Goal: Find specific page/section: Find specific page/section

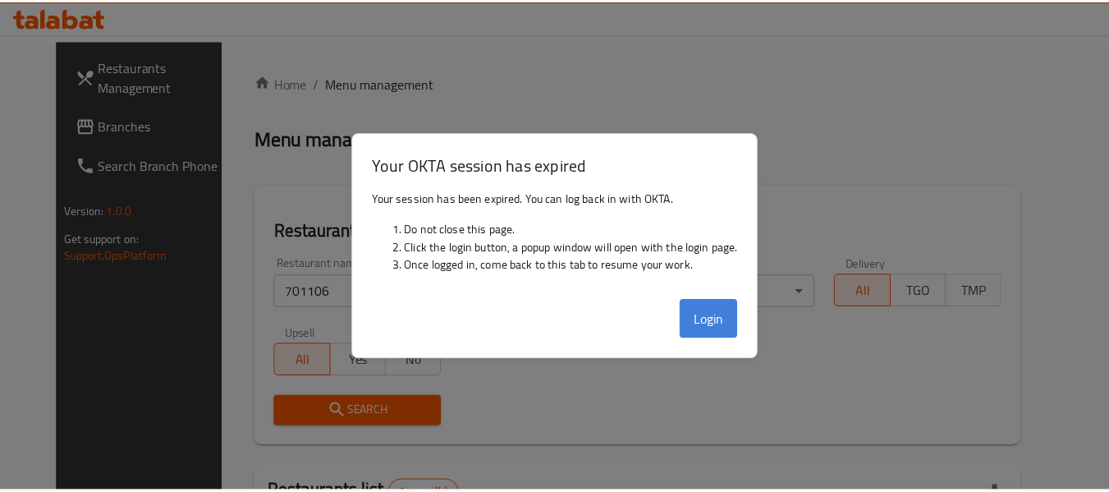
scroll to position [220, 0]
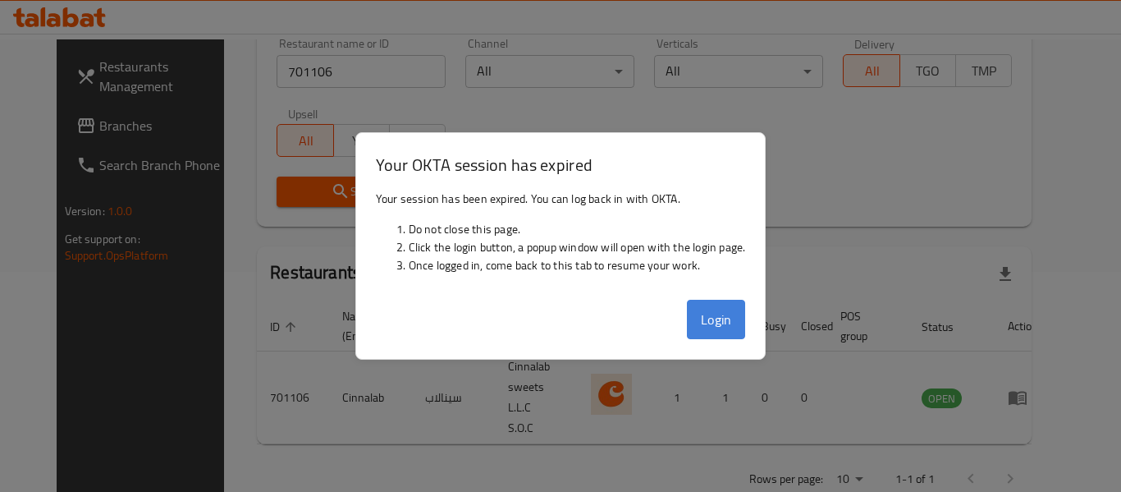
click at [709, 318] on button "Login" at bounding box center [716, 319] width 59 height 39
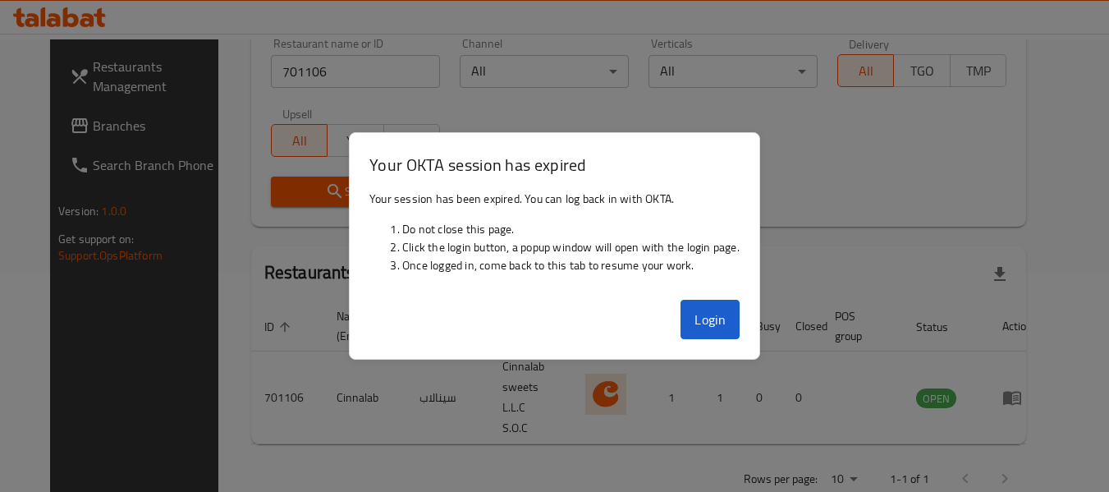
click at [703, 315] on th "Branches" at bounding box center [674, 326] width 57 height 50
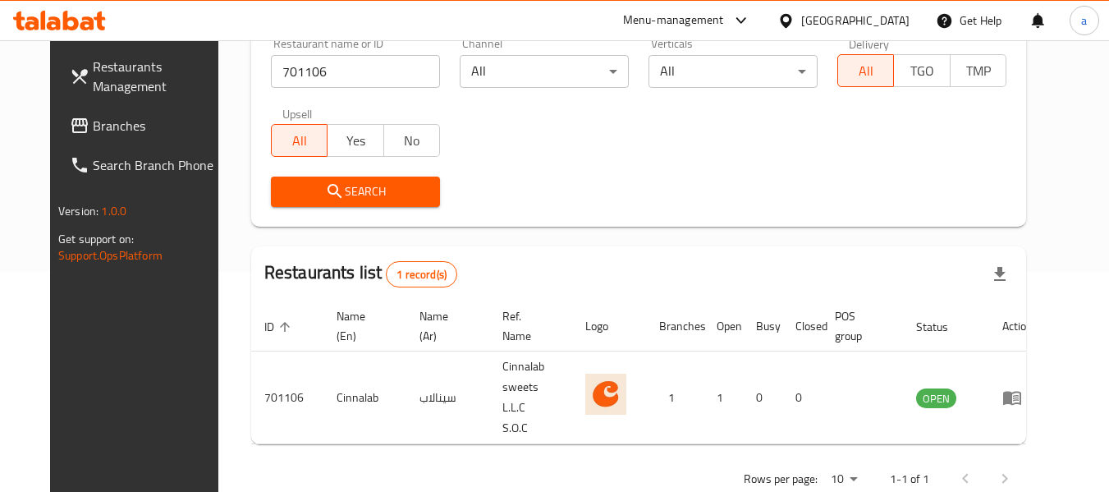
click at [109, 121] on span "Branches" at bounding box center [158, 126] width 130 height 20
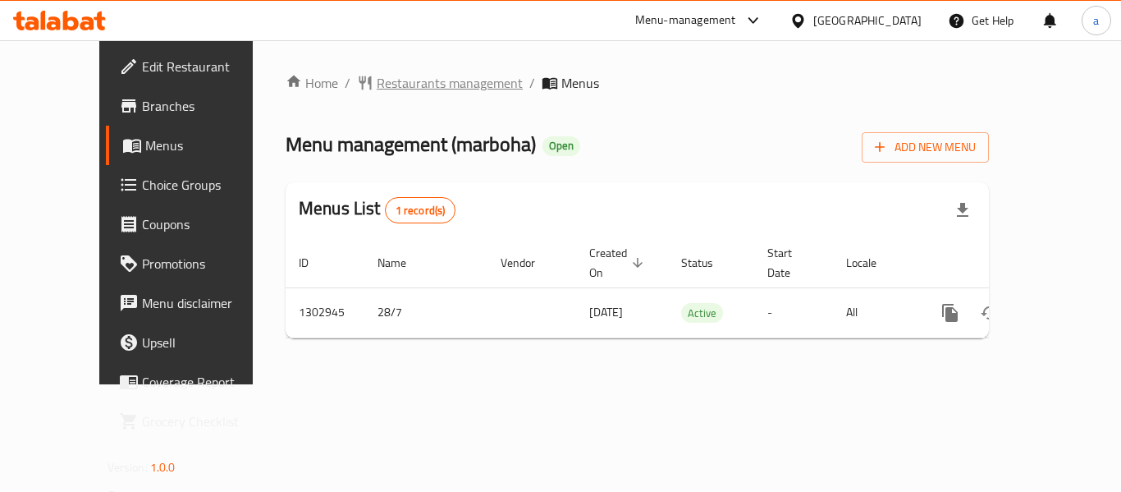
click at [379, 88] on span "Restaurants management" at bounding box center [450, 83] width 146 height 20
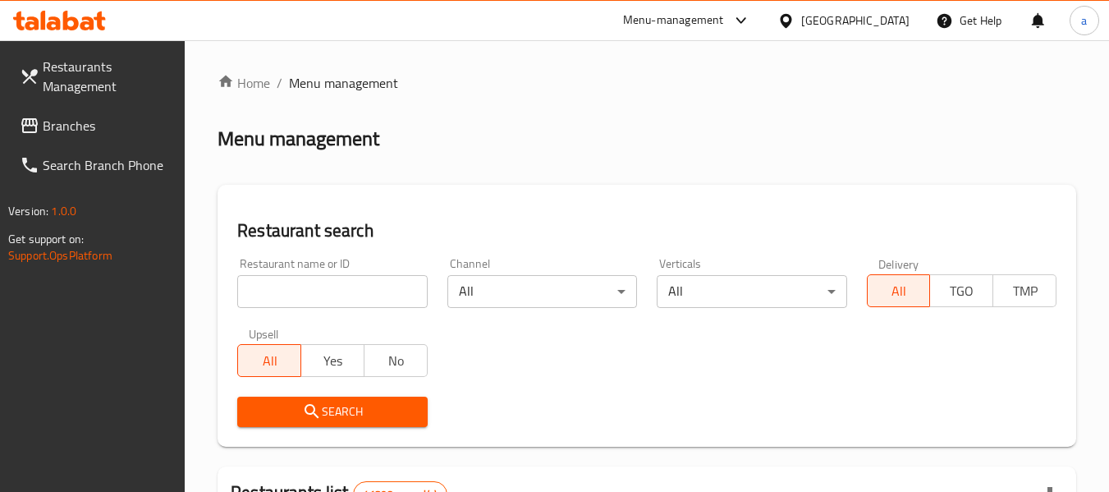
click at [334, 290] on input "search" at bounding box center [332, 291] width 190 height 33
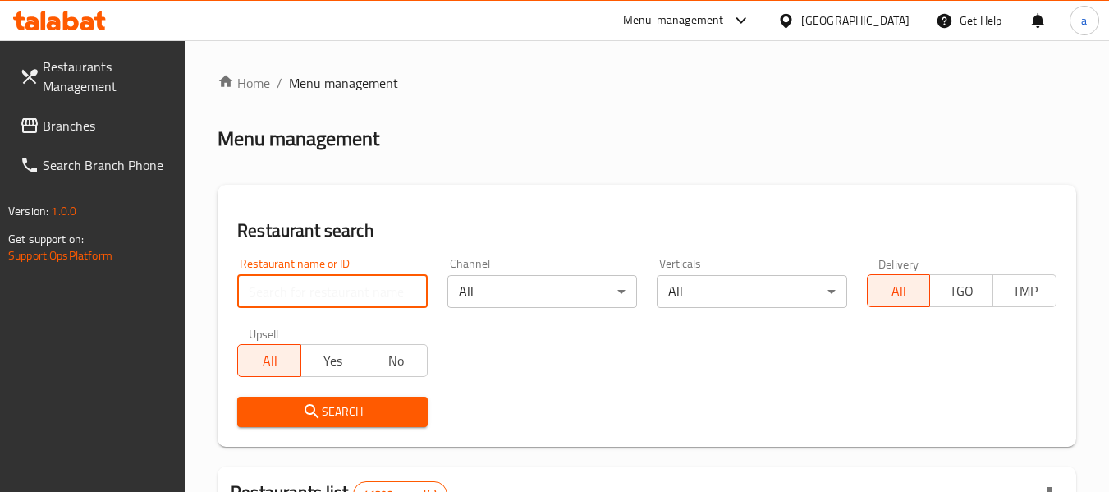
paste input "702637"
type input "702637"
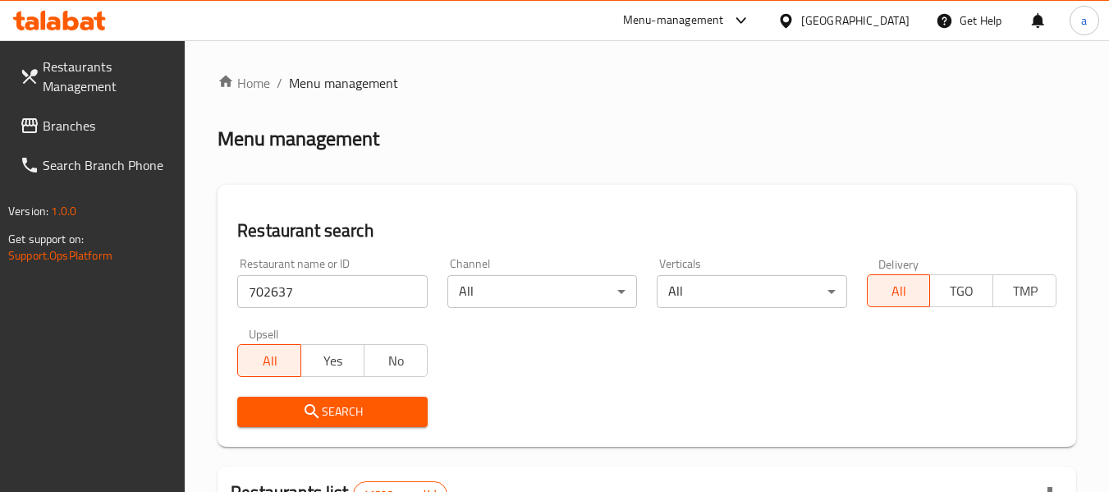
click at [354, 403] on span "Search" at bounding box center [331, 411] width 163 height 21
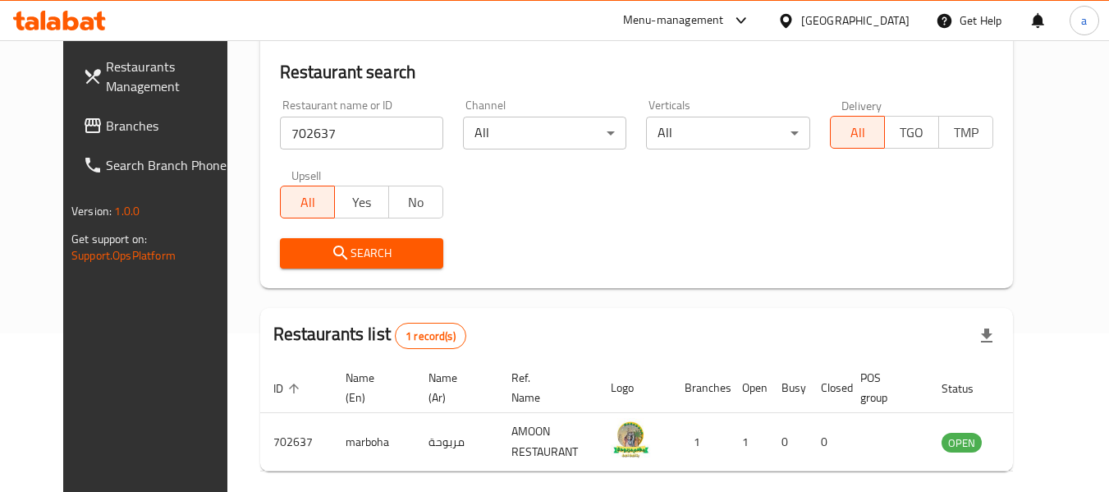
scroll to position [56, 0]
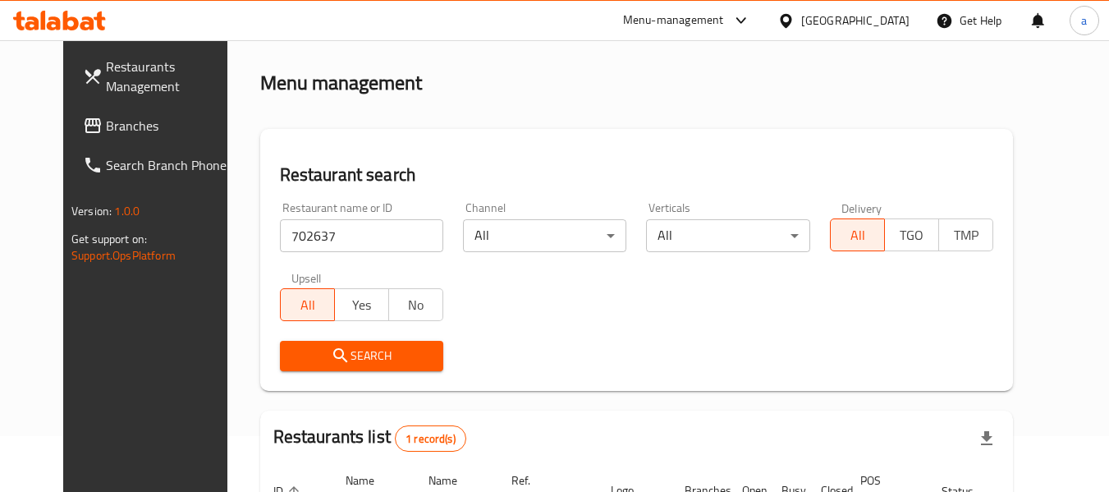
click at [835, 19] on div "[GEOGRAPHIC_DATA]" at bounding box center [855, 20] width 108 height 18
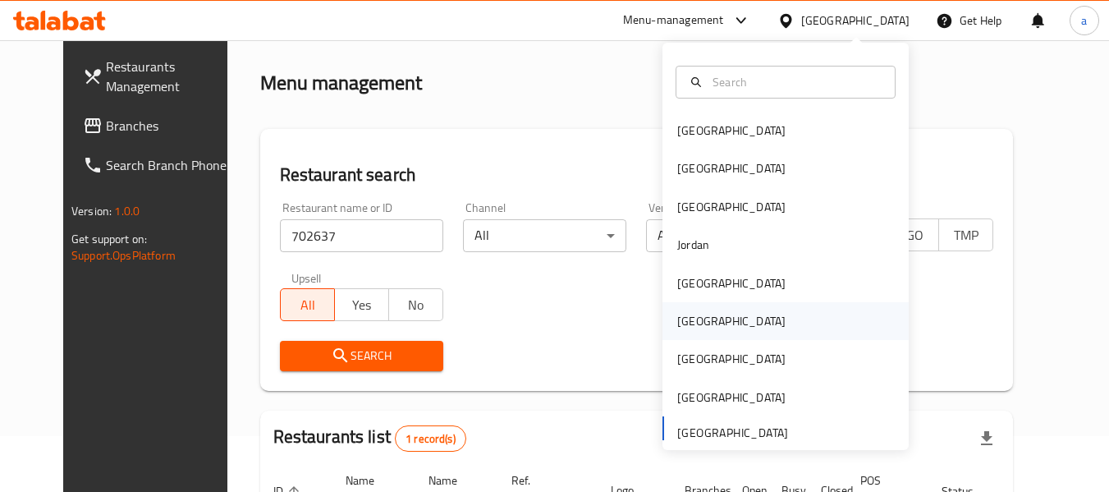
click at [726, 320] on div "[GEOGRAPHIC_DATA]" at bounding box center [785, 321] width 246 height 38
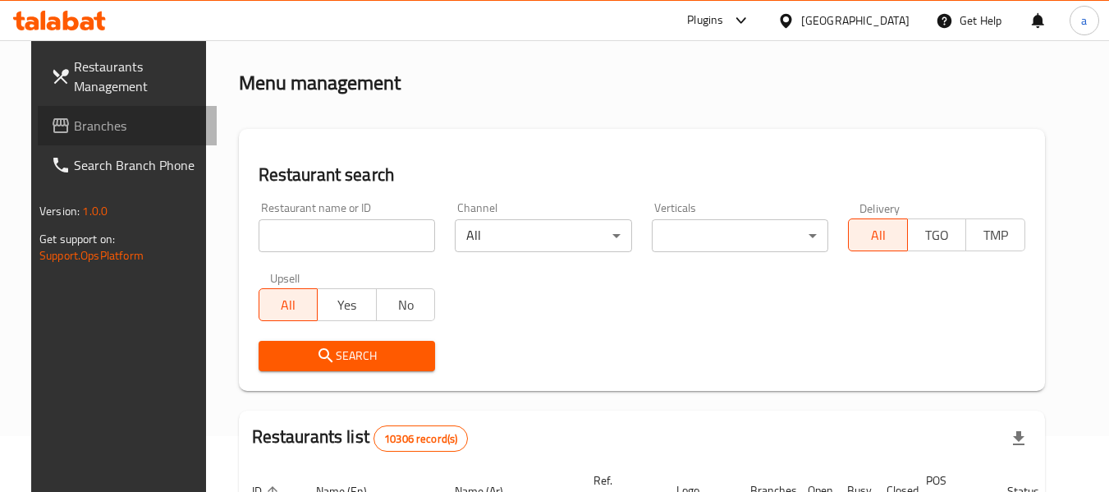
click at [93, 121] on span "Branches" at bounding box center [139, 126] width 130 height 20
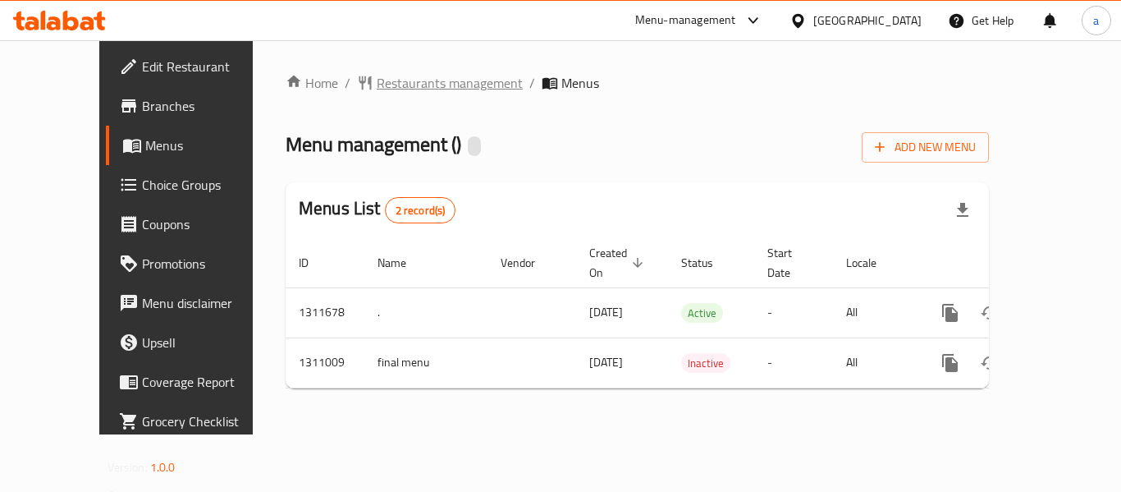
click at [383, 88] on span "Restaurants management" at bounding box center [450, 83] width 146 height 20
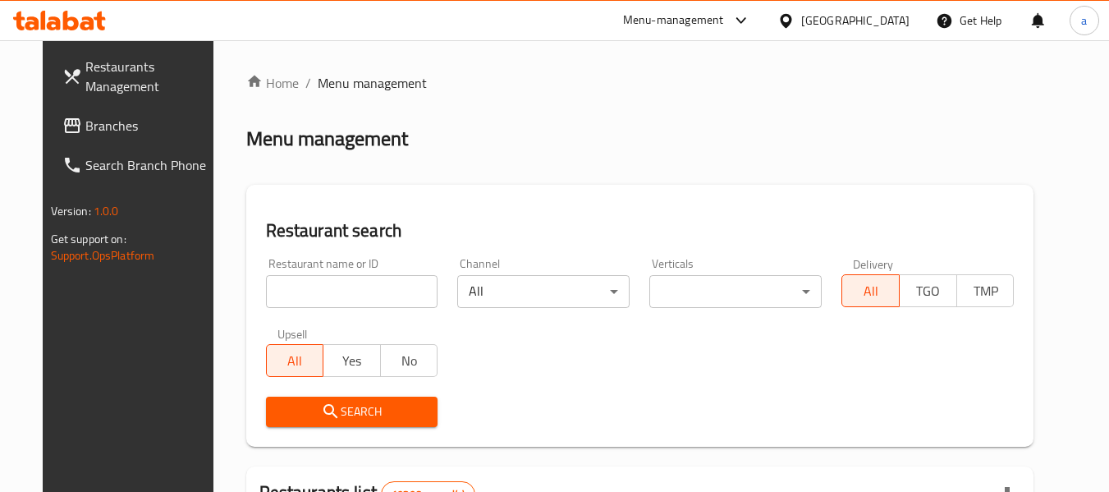
click at [356, 286] on input "search" at bounding box center [352, 291] width 172 height 33
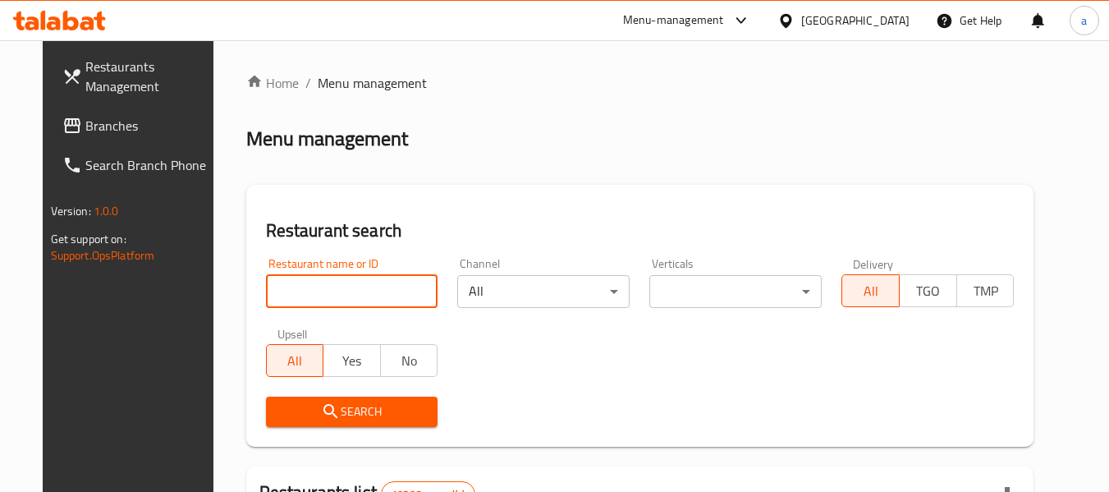
paste input "705705"
type input "705705"
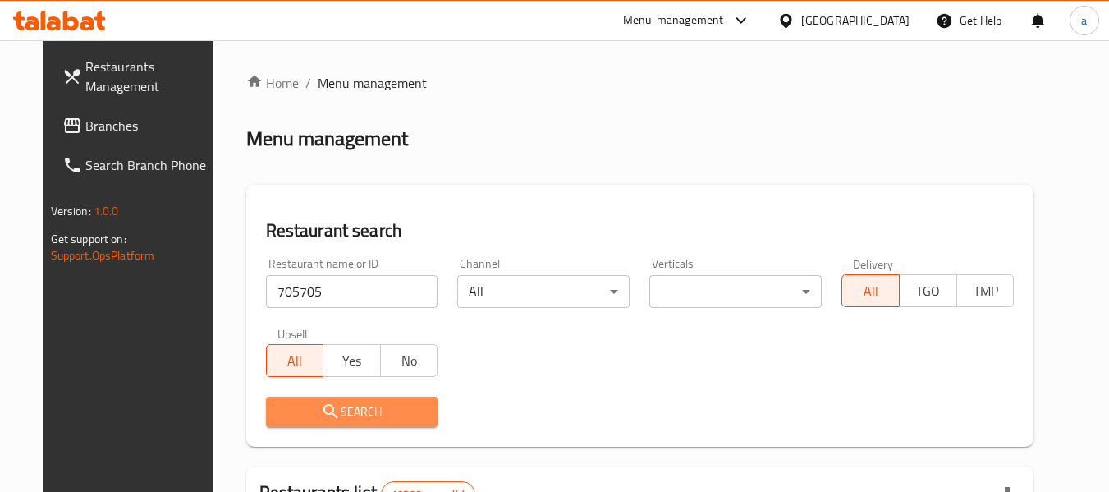
click at [372, 414] on span "Search" at bounding box center [352, 411] width 146 height 21
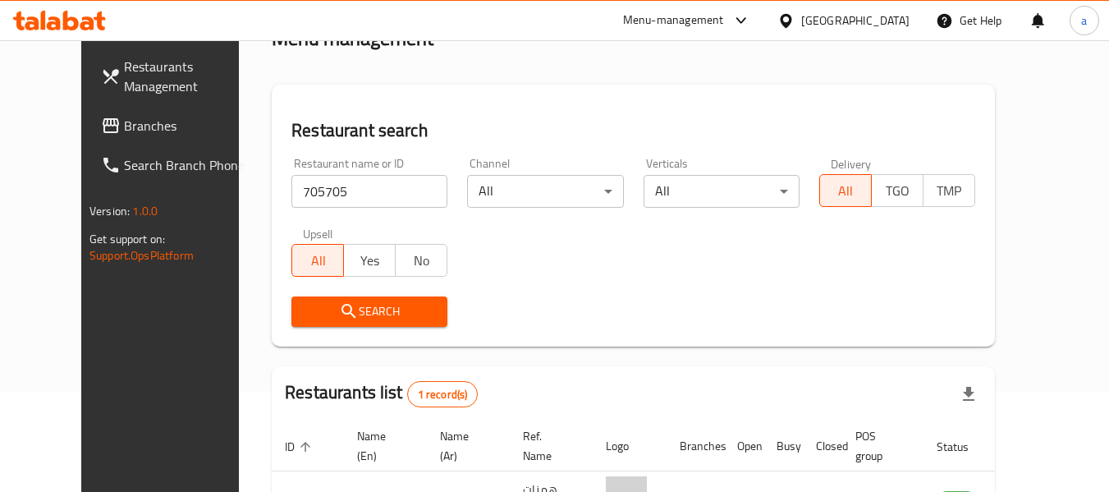
scroll to position [226, 0]
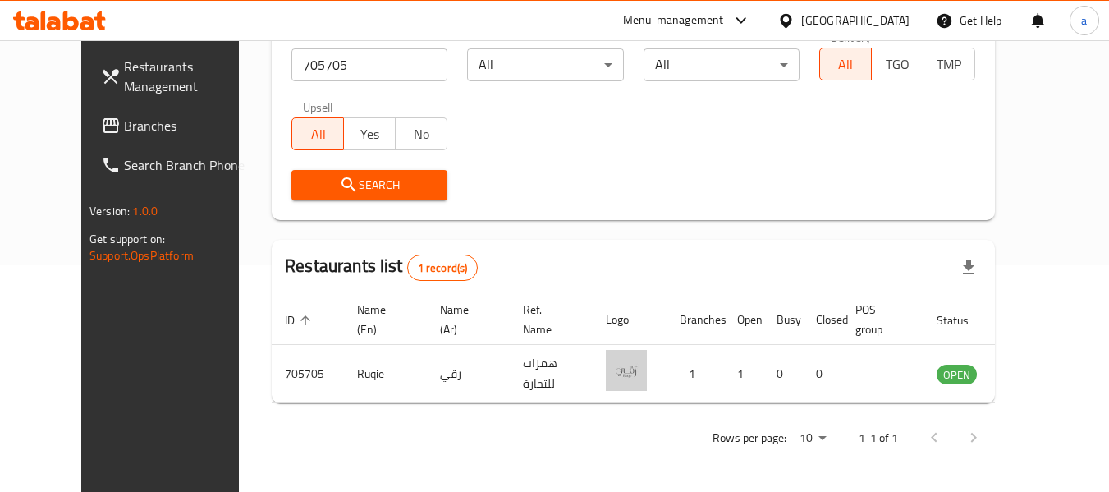
click at [893, 16] on div "[GEOGRAPHIC_DATA]" at bounding box center [855, 20] width 108 height 18
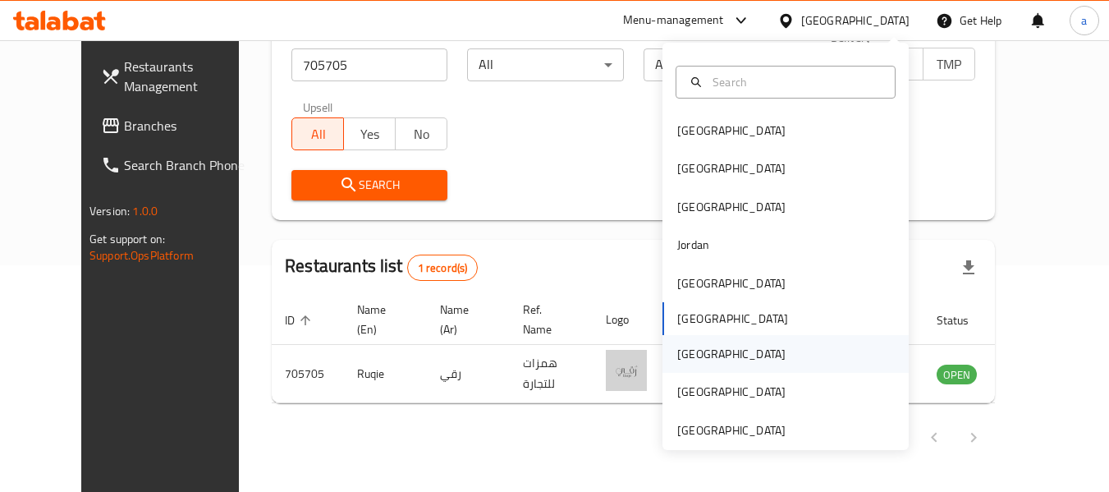
click at [708, 357] on div "[GEOGRAPHIC_DATA]" at bounding box center [785, 354] width 246 height 38
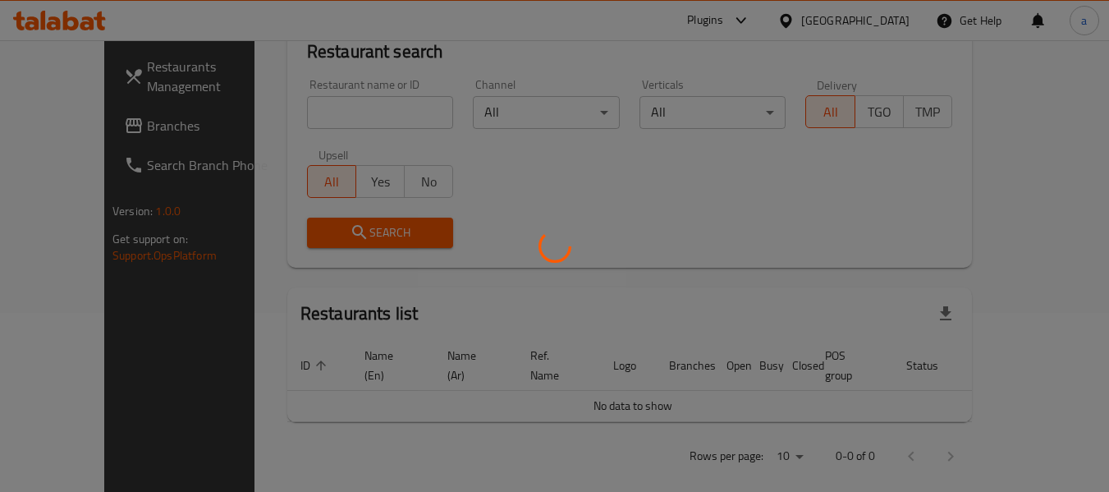
scroll to position [226, 0]
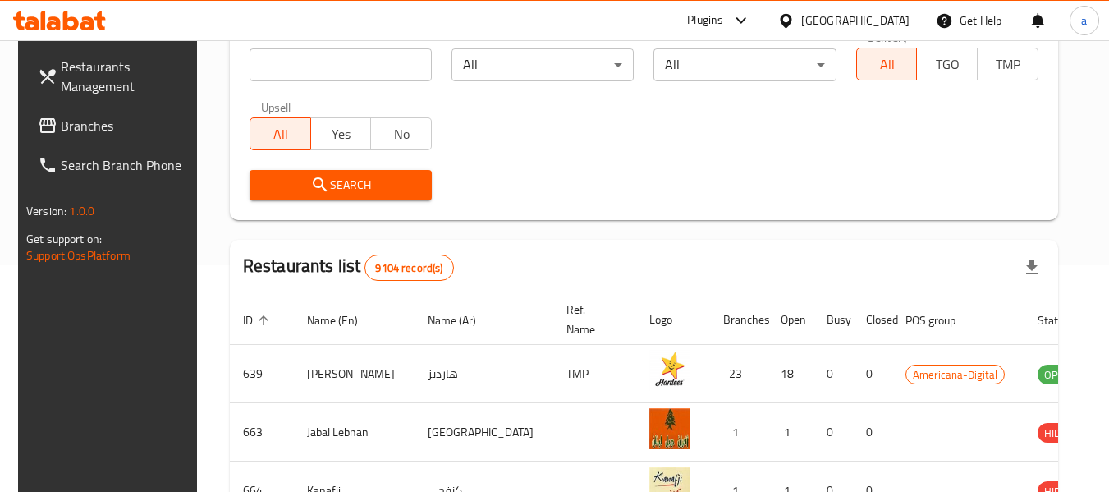
click at [71, 116] on span "Branches" at bounding box center [126, 126] width 130 height 20
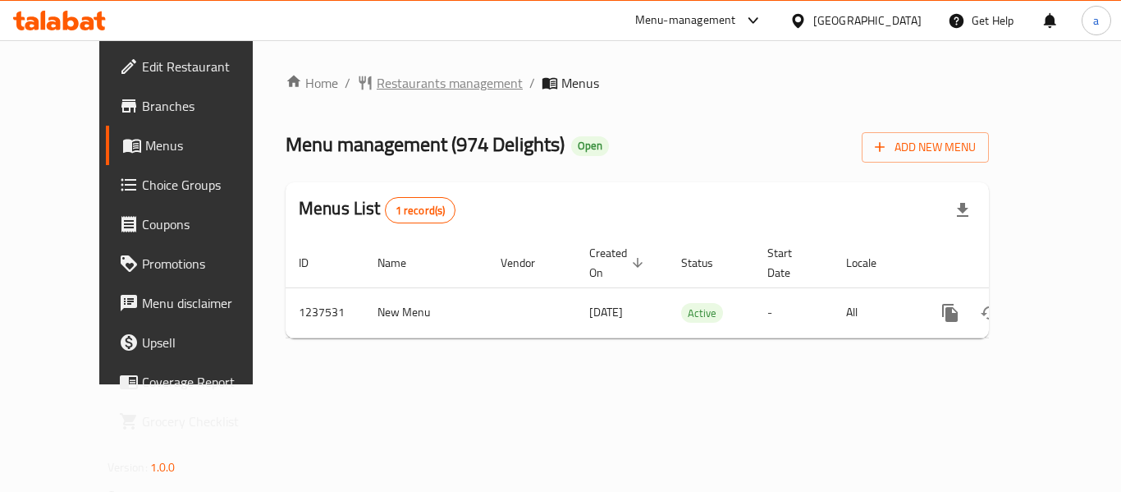
click at [390, 85] on span "Restaurants management" at bounding box center [450, 83] width 146 height 20
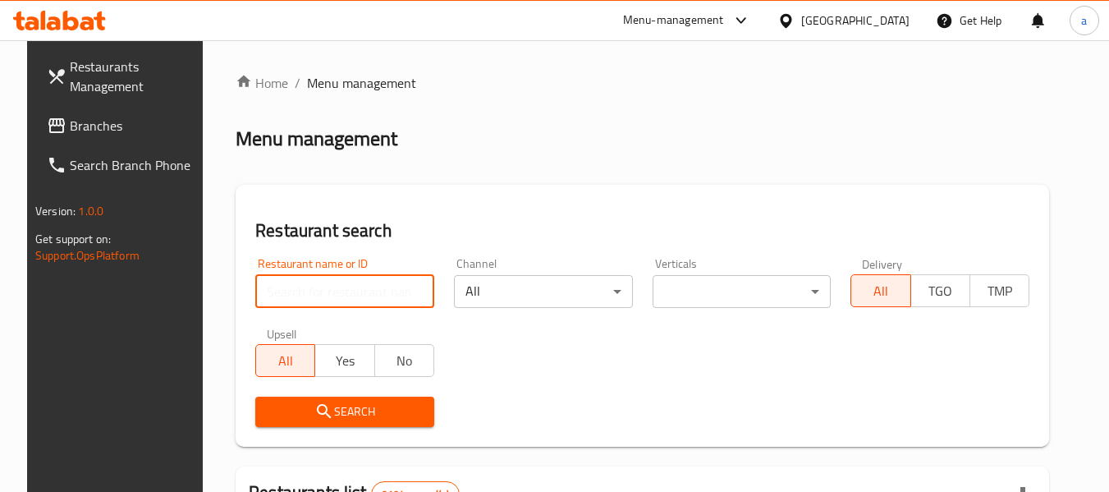
drag, startPoint x: 392, startPoint y: 291, endPoint x: 385, endPoint y: 318, distance: 28.1
click at [392, 291] on input "search" at bounding box center [344, 291] width 179 height 33
paste input "679407"
type input "679407"
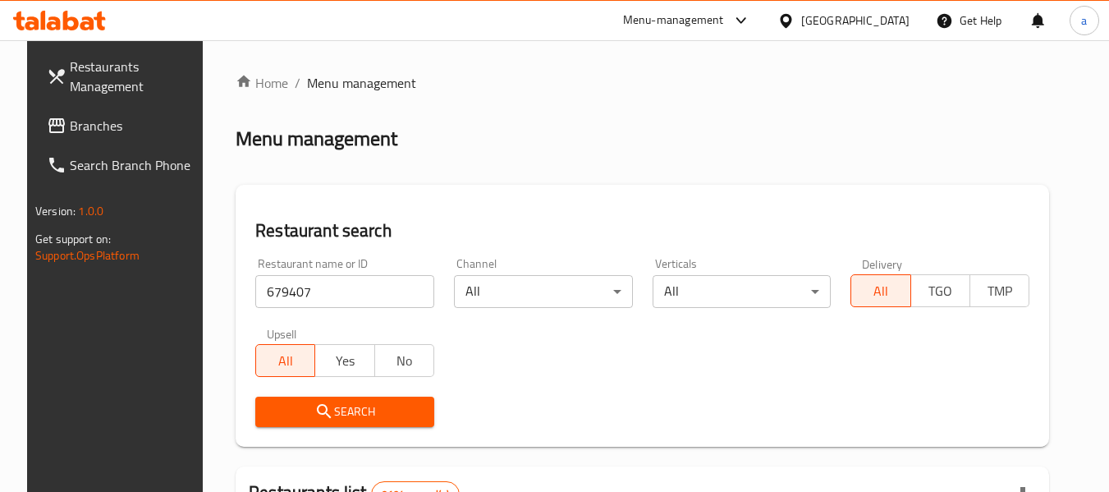
click at [366, 402] on span "Search" at bounding box center [344, 411] width 153 height 21
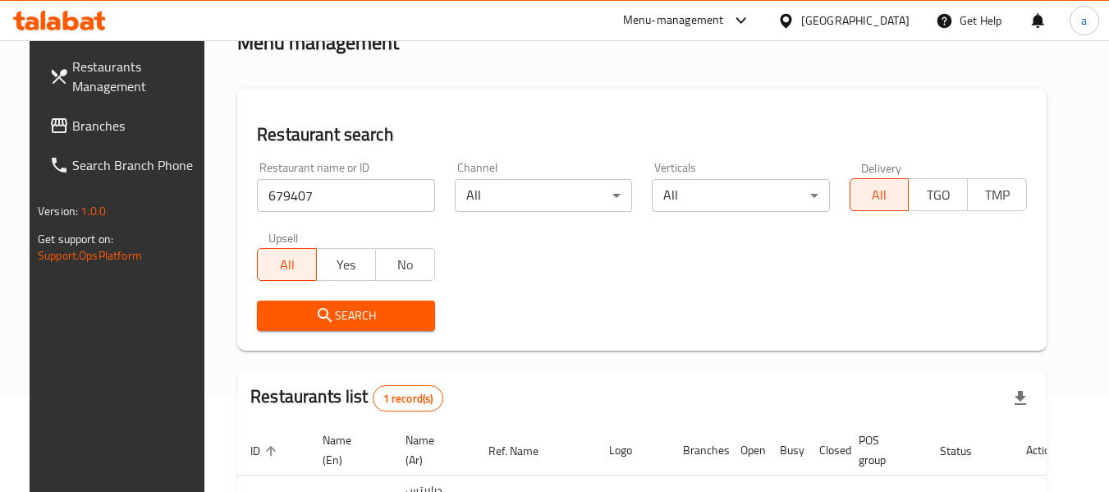
scroll to position [220, 0]
